Goal: Find specific page/section: Find specific page/section

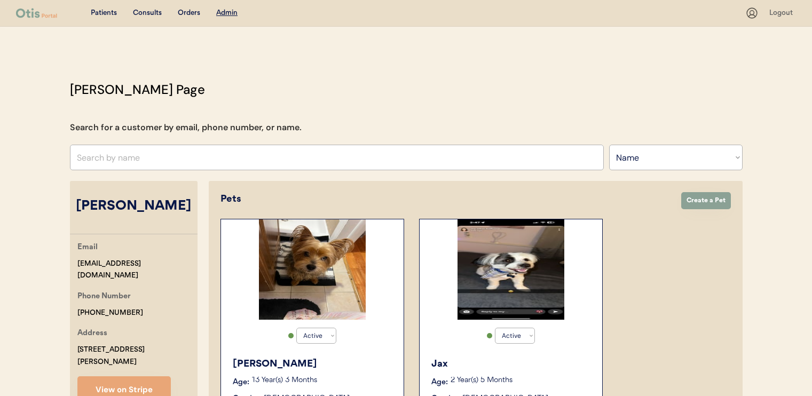
select select ""Name""
select select "true"
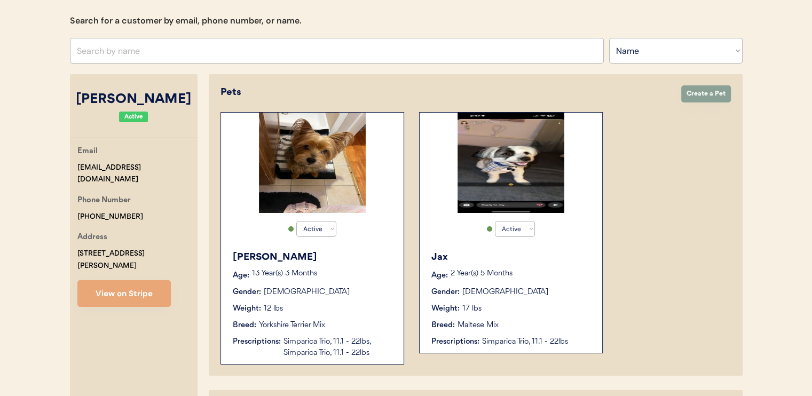
click at [525, 258] on div "Jax" at bounding box center [511, 257] width 160 height 14
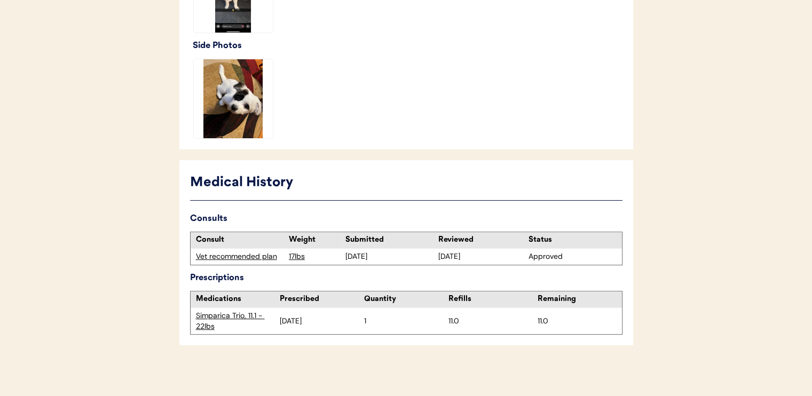
scroll to position [408, 0]
